Goal: Task Accomplishment & Management: Manage account settings

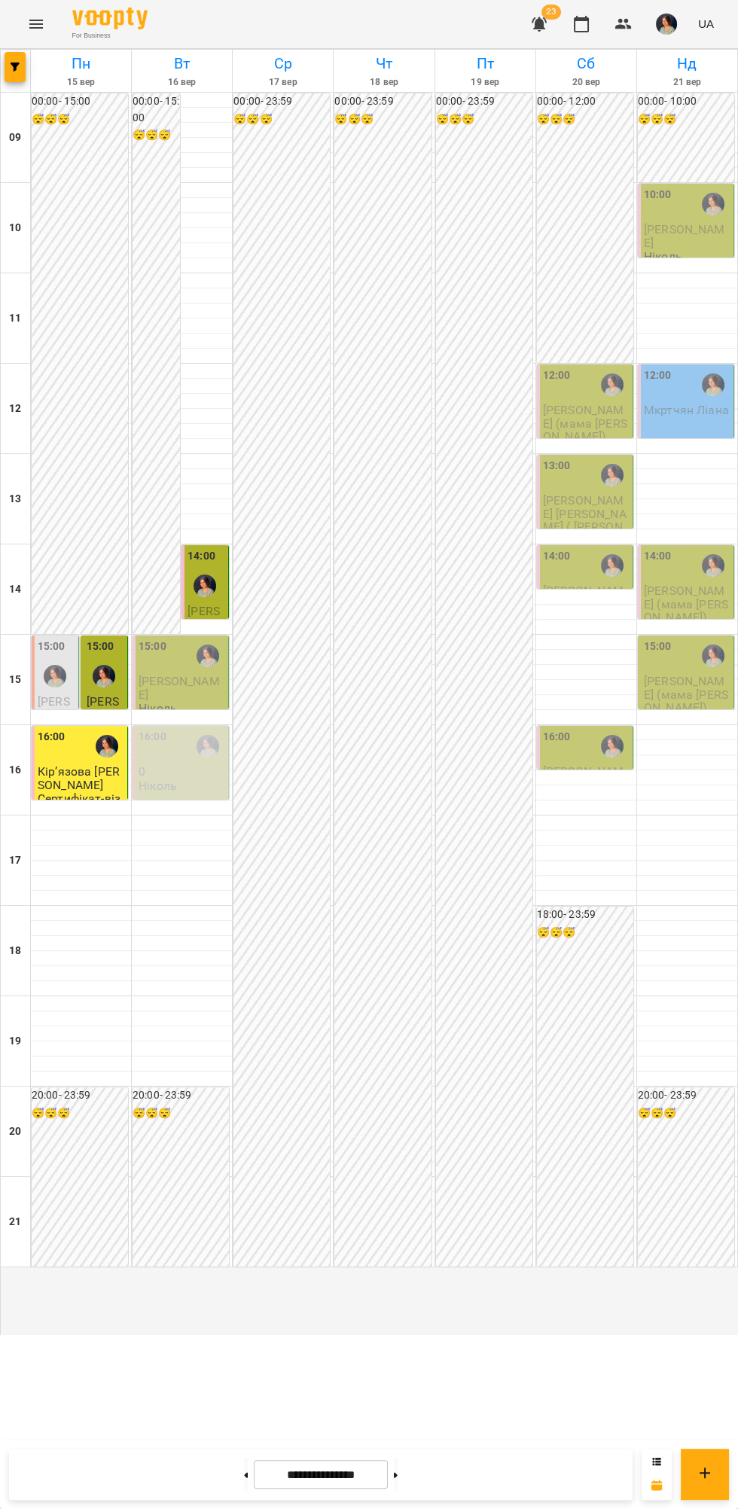
click at [181, 673] on div "15:00" at bounding box center [182, 656] width 87 height 35
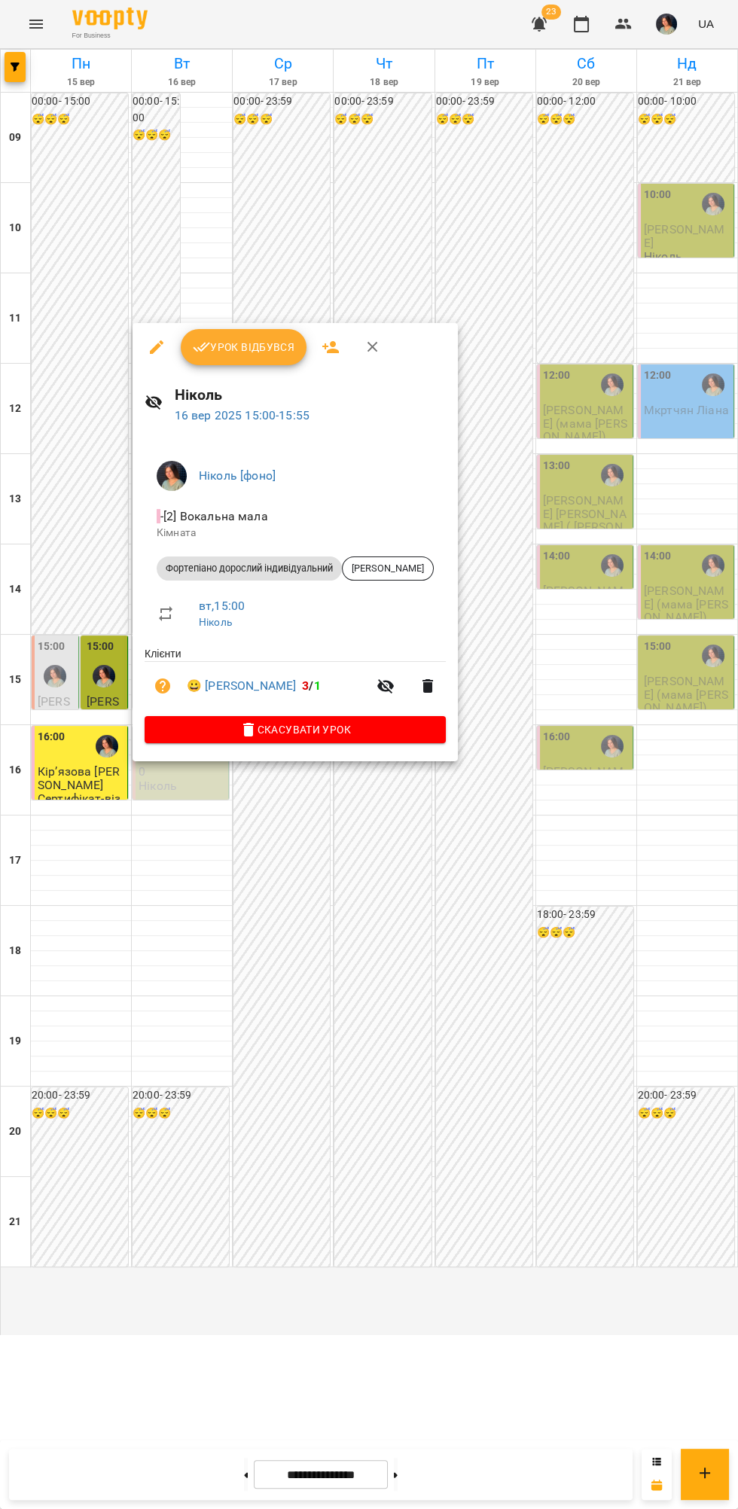
click at [252, 334] on button "Урок відбувся" at bounding box center [244, 347] width 127 height 36
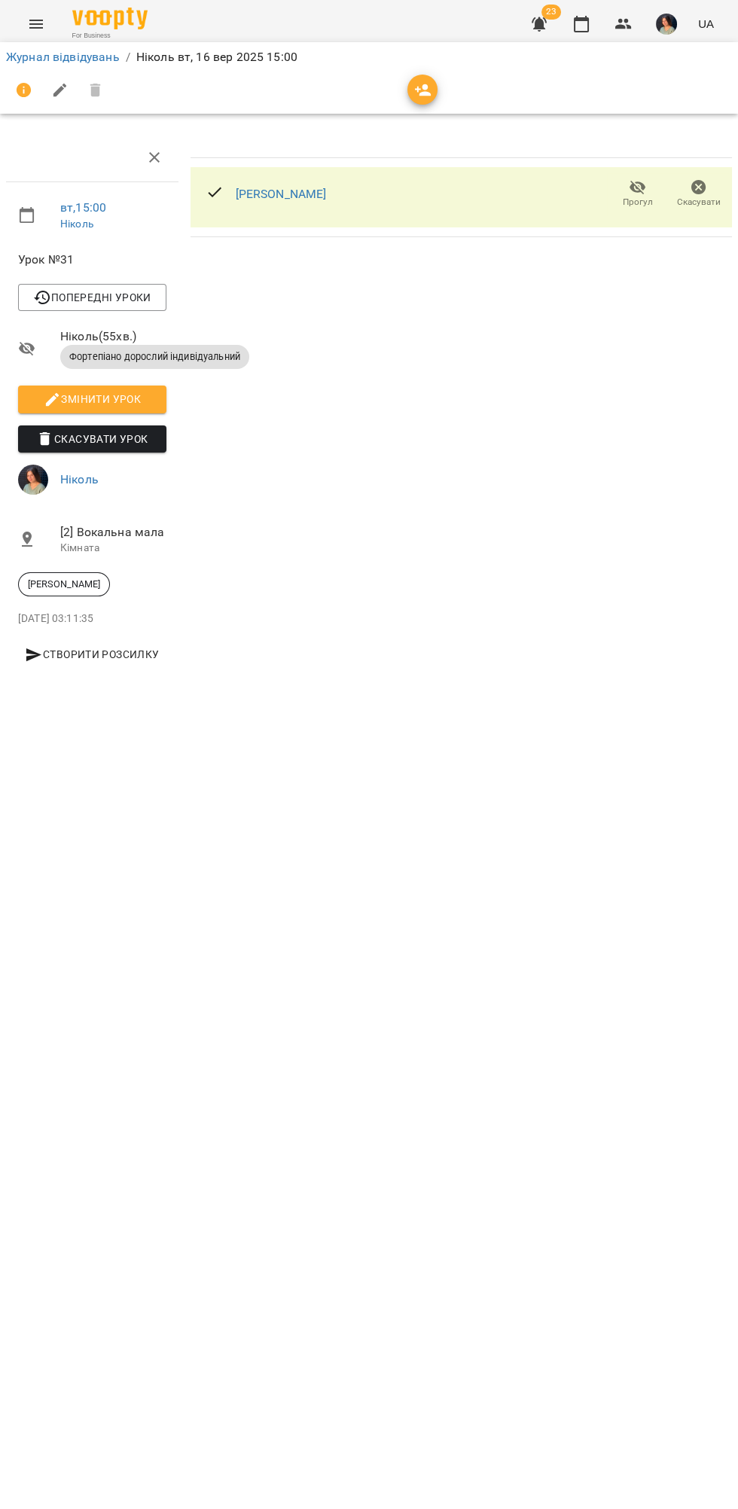
scroll to position [0, 3]
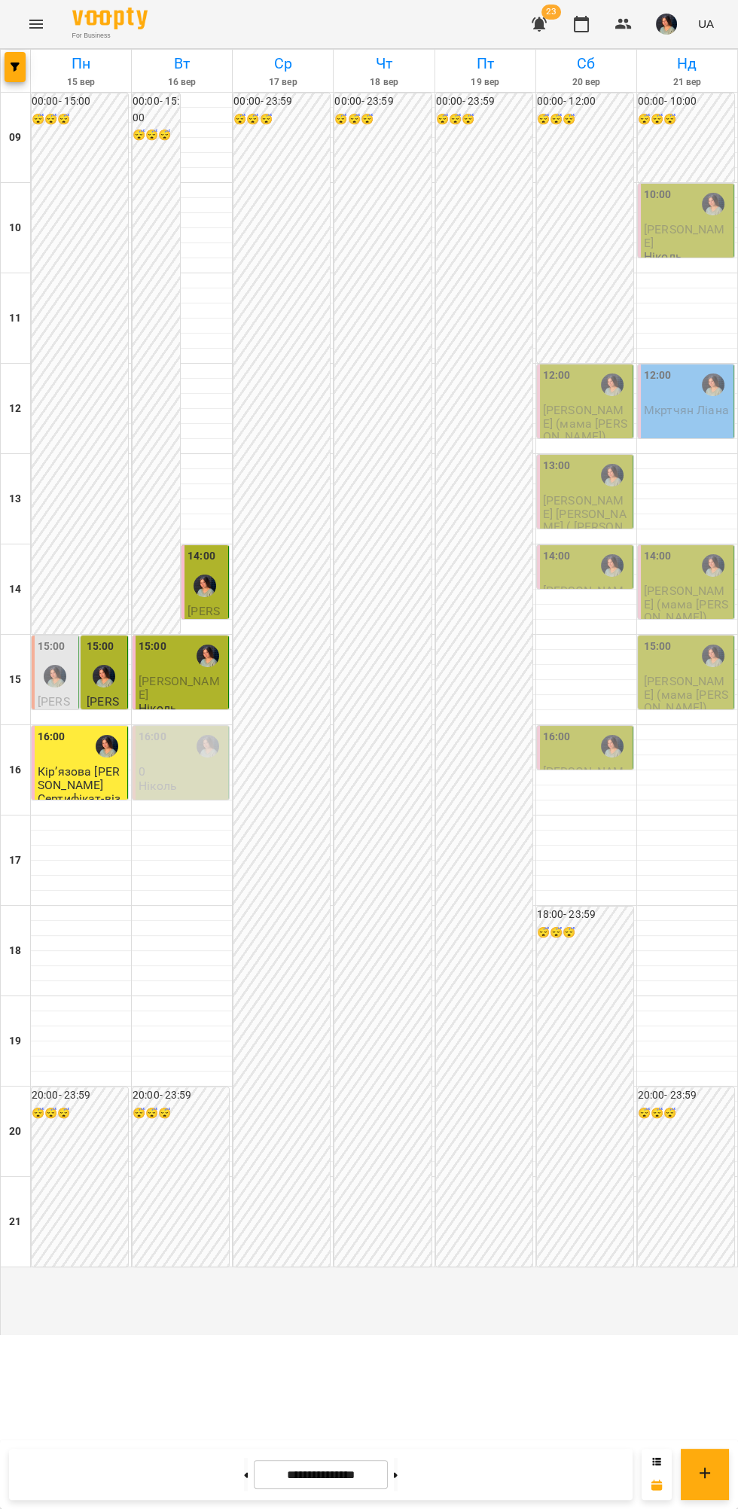
click at [193, 673] on div at bounding box center [208, 656] width 35 height 35
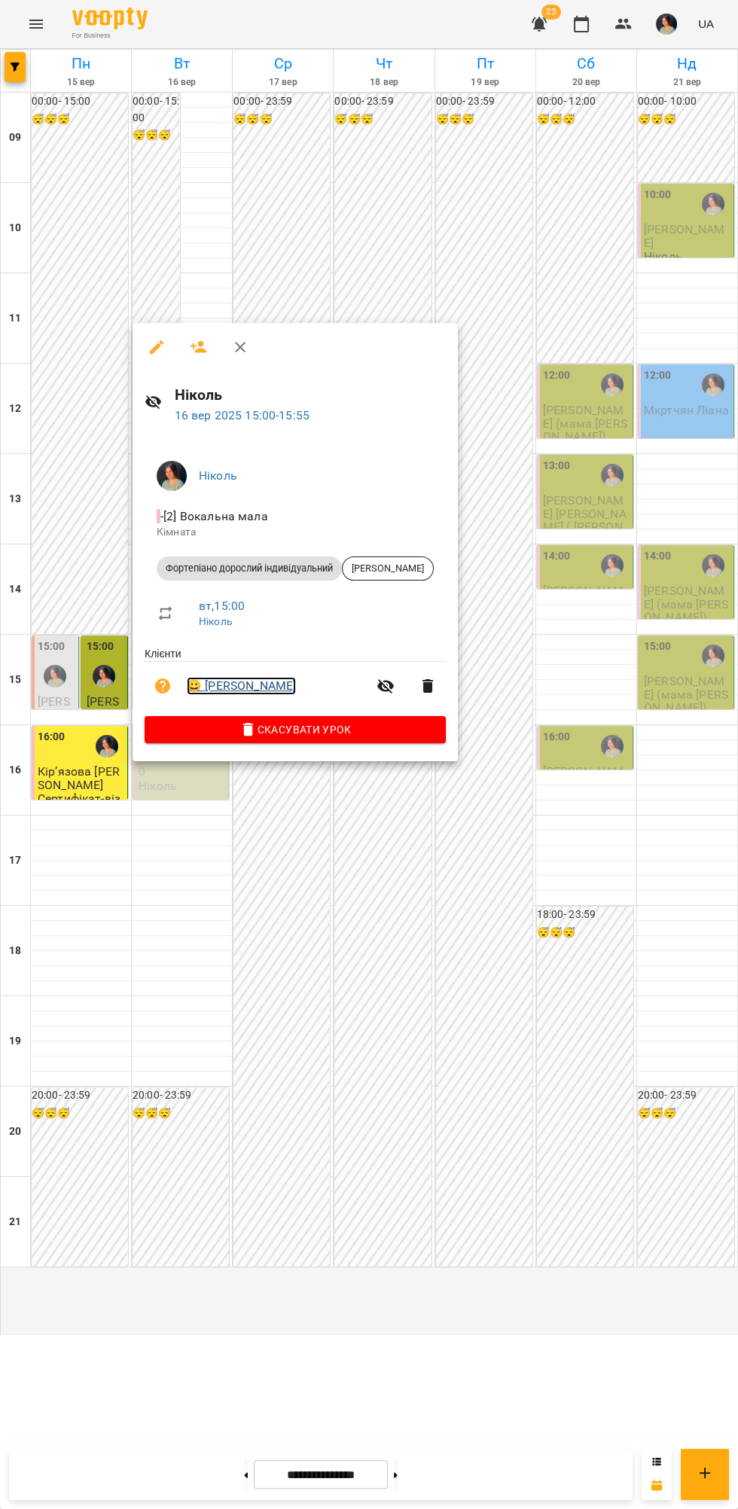
click at [247, 688] on link "😀 [PERSON_NAME]" at bounding box center [241, 686] width 109 height 18
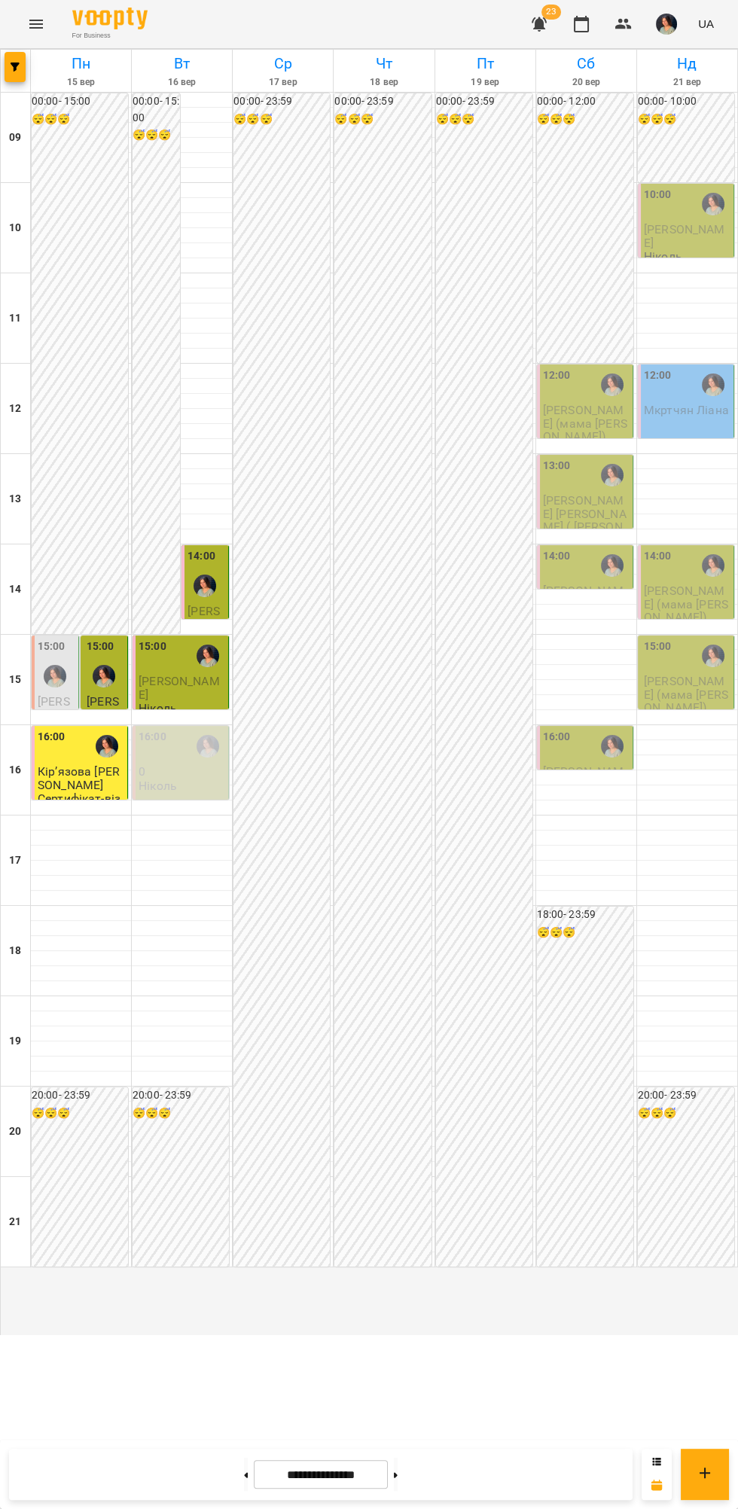
click at [200, 597] on img "Ніколь" at bounding box center [205, 586] width 23 height 23
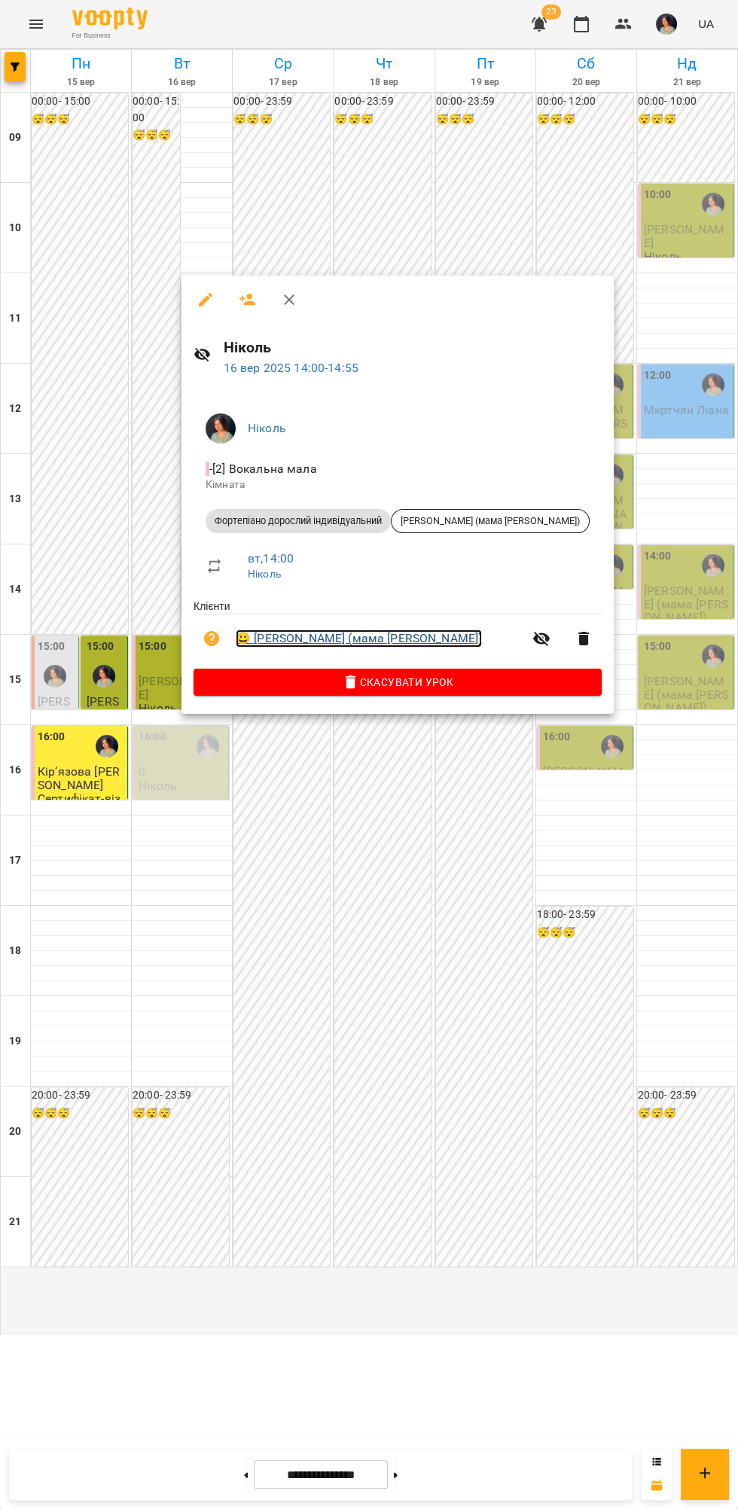
click at [435, 640] on link "😀 [PERSON_NAME] (мама [PERSON_NAME])" at bounding box center [359, 639] width 246 height 18
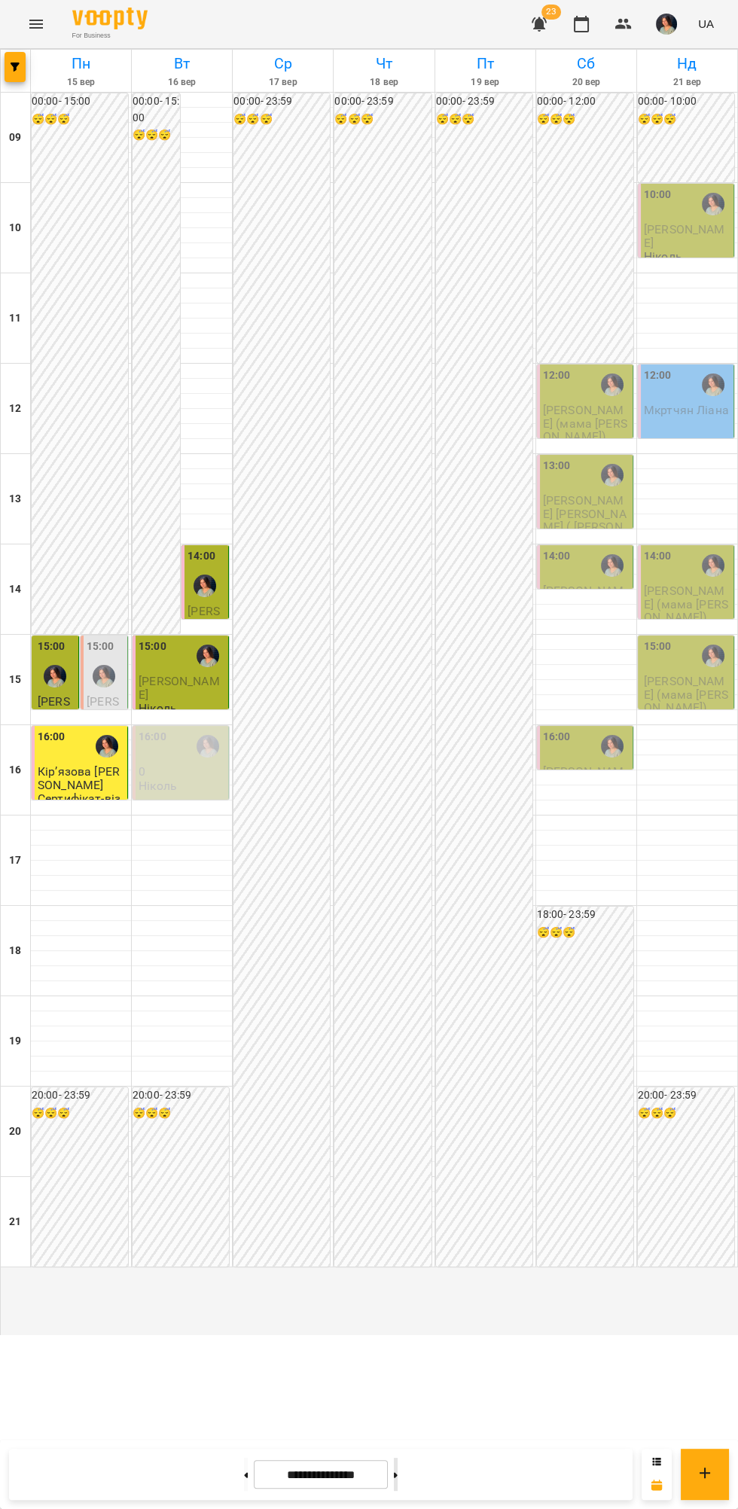
click at [398, 1475] on icon at bounding box center [396, 1474] width 4 height 5
type input "**********"
